Goal: Task Accomplishment & Management: Complete application form

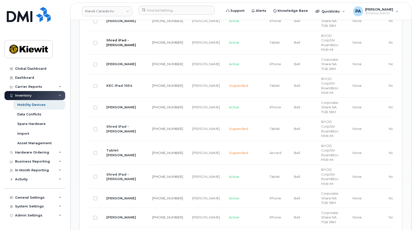
scroll to position [345, 0]
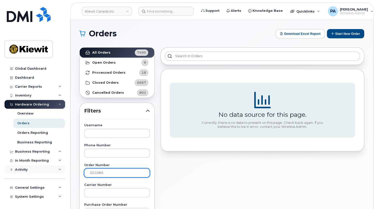
drag, startPoint x: 65, startPoint y: 174, endPoint x: 57, endPoint y: 173, distance: 8.6
click at [70, 173] on div "Kiewit Canada Inc Support Alerts Knowledge Base Quicklinks Suspend / Cancel Dev…" at bounding box center [221, 211] width 303 height 383
type input "301146"
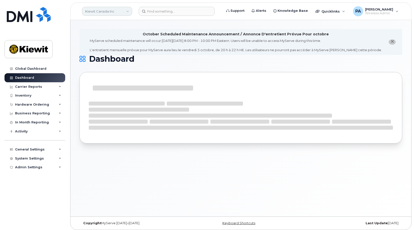
click at [106, 13] on link "Kiewit Canada Inc" at bounding box center [107, 11] width 50 height 9
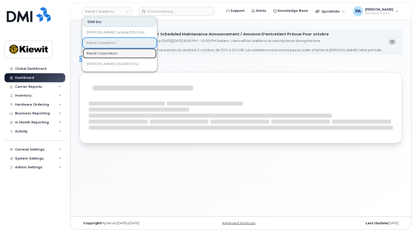
drag, startPoint x: 100, startPoint y: 52, endPoint x: 7, endPoint y: 50, distance: 92.6
click at [100, 52] on span "Kiewit Corporation" at bounding box center [102, 53] width 31 height 5
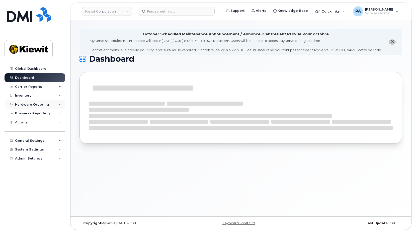
click at [29, 105] on div "Hardware Ordering" at bounding box center [32, 105] width 34 height 4
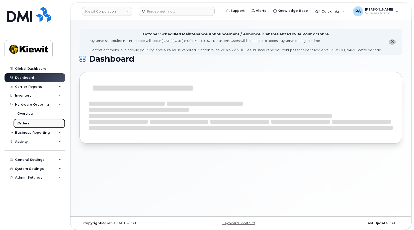
click at [27, 124] on div "Orders" at bounding box center [23, 123] width 12 height 5
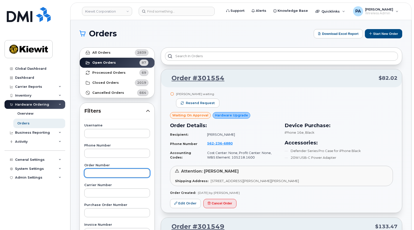
click at [99, 174] on input "text" at bounding box center [117, 173] width 66 height 9
type input "301146"
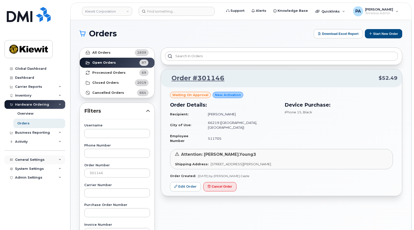
click at [26, 160] on div "General Settings" at bounding box center [30, 160] width 30 height 4
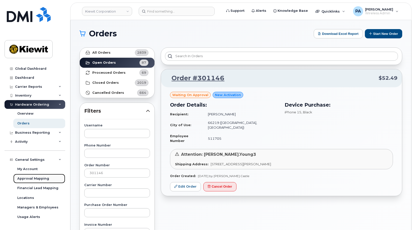
click at [31, 180] on div "Approval Mapping" at bounding box center [33, 178] width 32 height 5
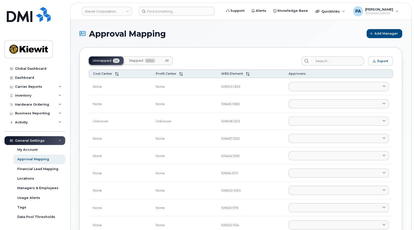
click at [166, 60] on span "All" at bounding box center [167, 61] width 4 height 4
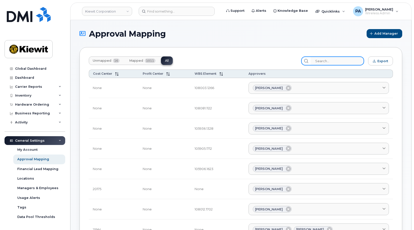
click at [339, 61] on input "search" at bounding box center [337, 60] width 53 height 9
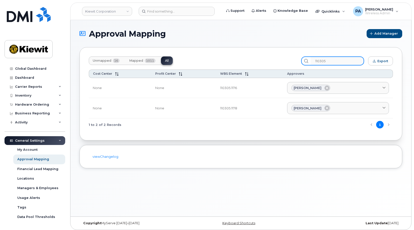
type input "110305"
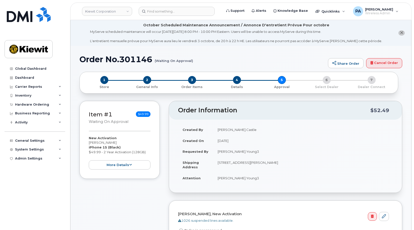
scroll to position [176, 0]
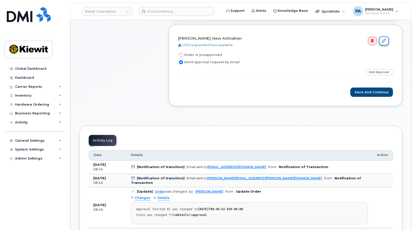
click at [384, 40] on icon at bounding box center [384, 41] width 4 height 4
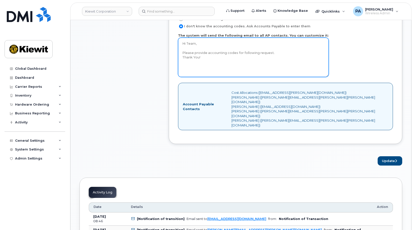
scroll to position [401, 0]
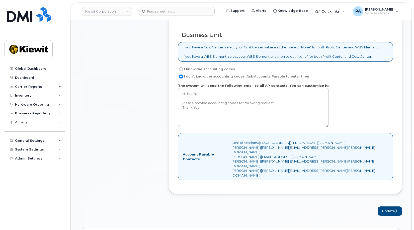
click at [197, 69] on label "I know the accounting codes" at bounding box center [206, 69] width 57 height 6
click at [183, 69] on input "I know the accounting codes" at bounding box center [181, 69] width 4 height 4
radio input "true"
select select
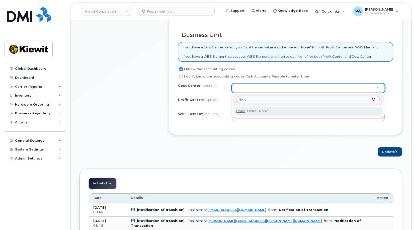
type input "None"
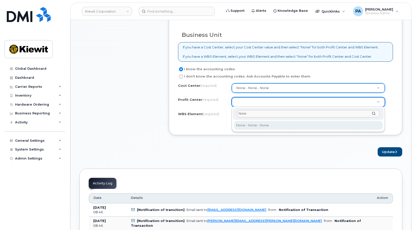
type input "None"
select select "None"
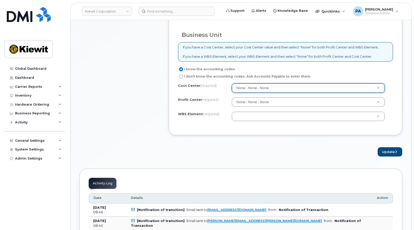
click at [249, 111] on div "Cost Center (required) None - None - None None Profit Center (required) None - …" at bounding box center [285, 104] width 215 height 43
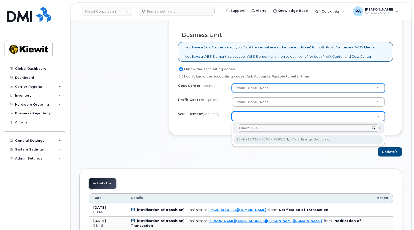
type input "110305.1176"
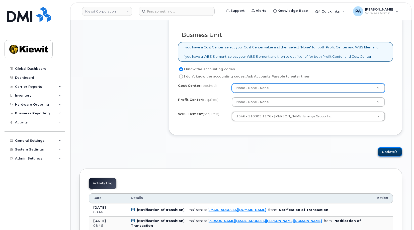
click at [394, 153] on button "Update" at bounding box center [390, 151] width 25 height 9
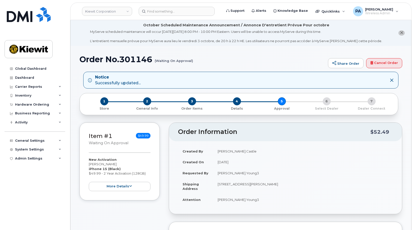
scroll to position [125, 0]
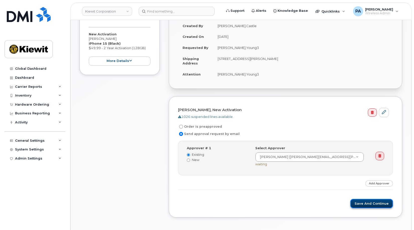
click at [376, 203] on button "Save and Continue" at bounding box center [371, 203] width 43 height 9
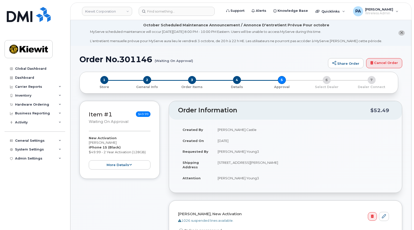
scroll to position [176, 0]
